Goal: Task Accomplishment & Management: Complete application form

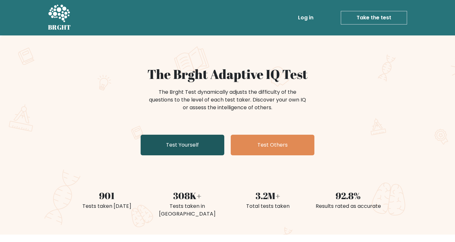
click at [163, 146] on link "Test Yourself" at bounding box center [183, 145] width 84 height 21
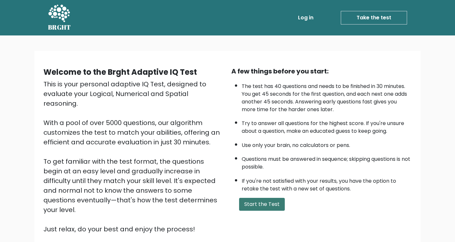
click at [264, 201] on button "Start the Test" at bounding box center [262, 204] width 46 height 13
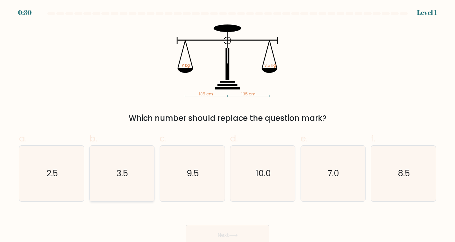
click at [118, 166] on icon "3.5" at bounding box center [122, 174] width 56 height 56
click at [228, 125] on input "b. 3.5" at bounding box center [228, 123] width 0 height 4
radio input "true"
click at [239, 232] on button "Next" at bounding box center [228, 235] width 84 height 21
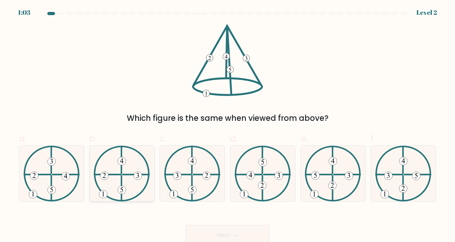
click at [128, 176] on icon at bounding box center [122, 174] width 56 height 56
click at [228, 125] on input "b." at bounding box center [228, 123] width 0 height 4
radio input "true"
click at [228, 235] on button "Next" at bounding box center [228, 235] width 84 height 21
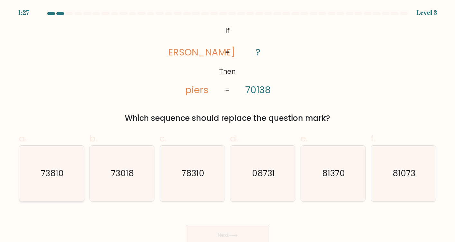
click at [64, 169] on icon "73810" at bounding box center [52, 174] width 56 height 56
click at [228, 125] on input "a. 73810" at bounding box center [228, 123] width 0 height 4
radio input "true"
click at [238, 230] on button "Next" at bounding box center [228, 235] width 84 height 21
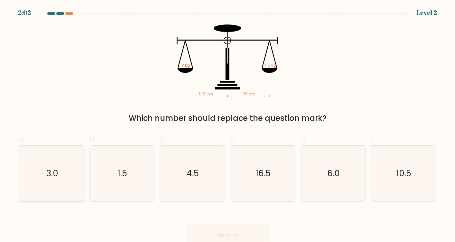
click at [75, 172] on icon "3.0" at bounding box center [52, 174] width 56 height 56
click at [228, 125] on input "a. 3.0" at bounding box center [228, 123] width 0 height 4
radio input "true"
click at [236, 236] on icon at bounding box center [233, 235] width 9 height 4
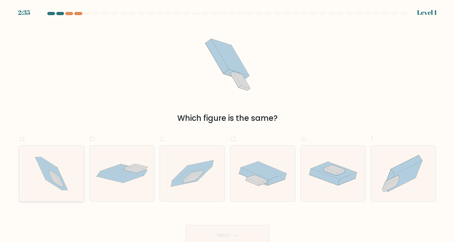
click at [59, 183] on icon at bounding box center [60, 181] width 8 height 11
click at [228, 125] on input "a." at bounding box center [228, 123] width 0 height 4
radio input "true"
click at [225, 233] on button "Next" at bounding box center [228, 235] width 84 height 21
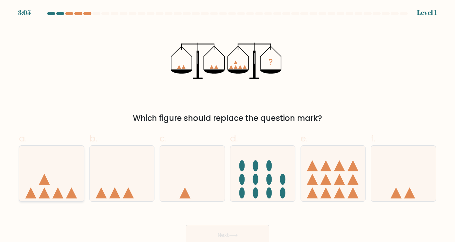
click at [69, 181] on icon at bounding box center [51, 173] width 65 height 53
click at [228, 125] on input "a." at bounding box center [228, 123] width 0 height 4
radio input "true"
click at [228, 240] on button "Next" at bounding box center [228, 235] width 84 height 21
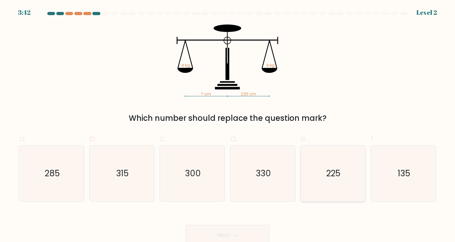
click at [343, 160] on icon "225" at bounding box center [333, 174] width 56 height 56
click at [228, 125] on input "e. 225" at bounding box center [228, 123] width 0 height 4
radio input "true"
click at [223, 237] on button "Next" at bounding box center [228, 235] width 84 height 21
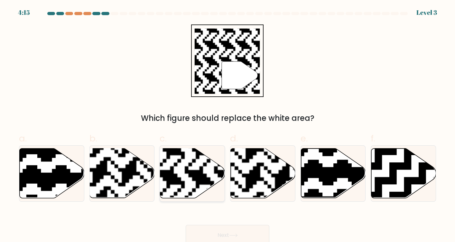
click at [182, 181] on rect at bounding box center [170, 147] width 117 height 117
click at [228, 125] on input "c." at bounding box center [228, 123] width 0 height 4
radio input "true"
click at [219, 235] on button "Next" at bounding box center [228, 235] width 84 height 21
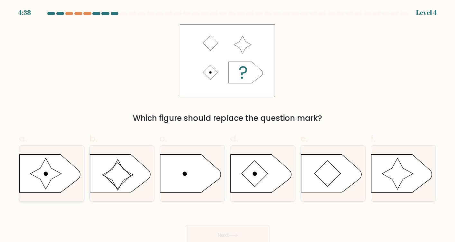
click at [52, 173] on icon at bounding box center [45, 173] width 31 height 31
click at [228, 125] on input "a." at bounding box center [228, 123] width 0 height 4
radio input "true"
click at [248, 235] on button "Next" at bounding box center [228, 235] width 84 height 21
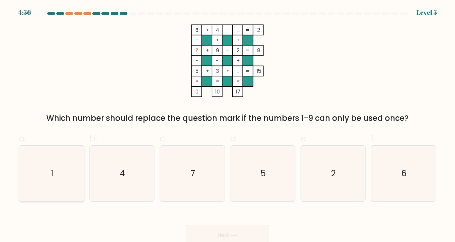
click at [61, 166] on icon "1" at bounding box center [52, 174] width 56 height 56
click at [228, 125] on input "a. 1" at bounding box center [228, 123] width 0 height 4
radio input "true"
click at [234, 233] on button "Next" at bounding box center [228, 235] width 84 height 21
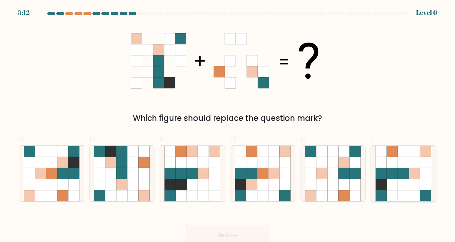
click at [425, 173] on icon at bounding box center [425, 173] width 11 height 11
click at [228, 125] on input "f." at bounding box center [228, 123] width 0 height 4
radio input "true"
click at [228, 232] on button "Next" at bounding box center [228, 235] width 84 height 21
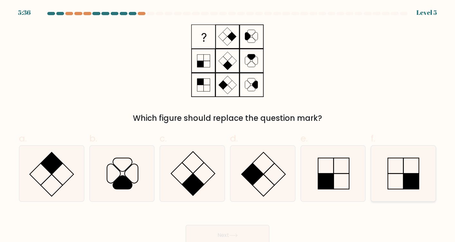
click at [408, 167] on icon at bounding box center [404, 174] width 56 height 56
click at [228, 125] on input "f." at bounding box center [228, 123] width 0 height 4
radio input "true"
